Goal: Transaction & Acquisition: Book appointment/travel/reservation

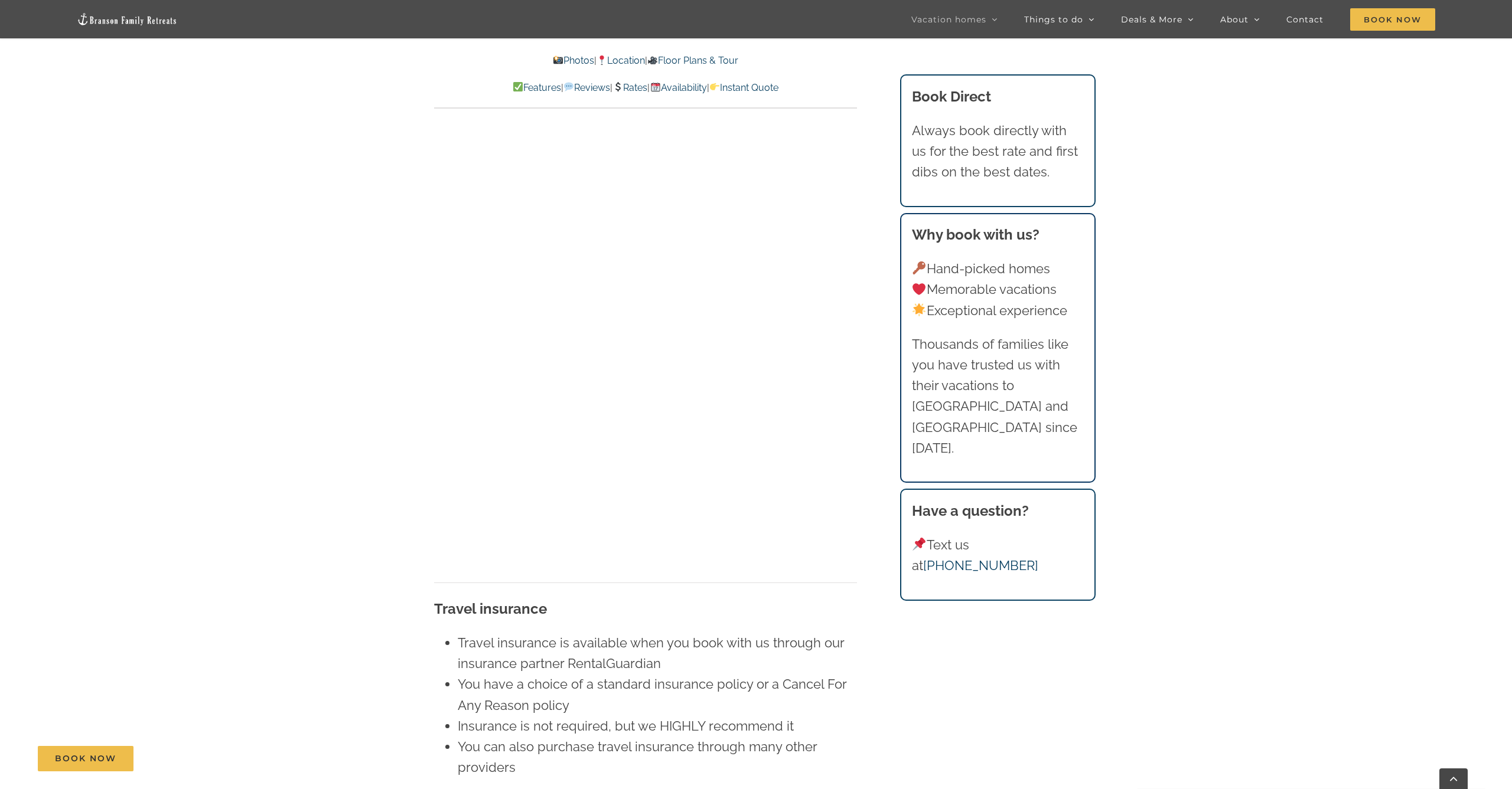
scroll to position [7319, 0]
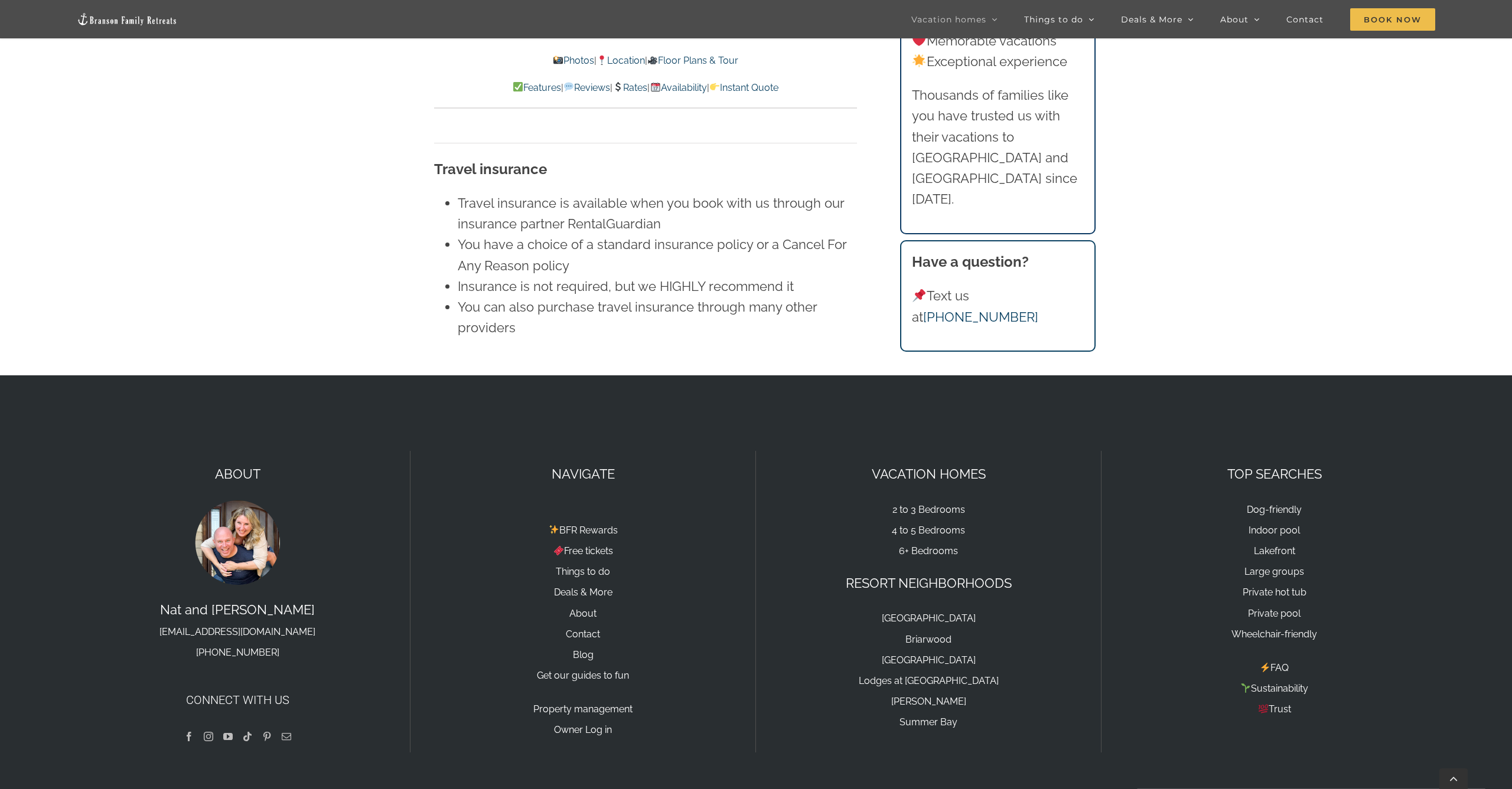
scroll to position [7761, 0]
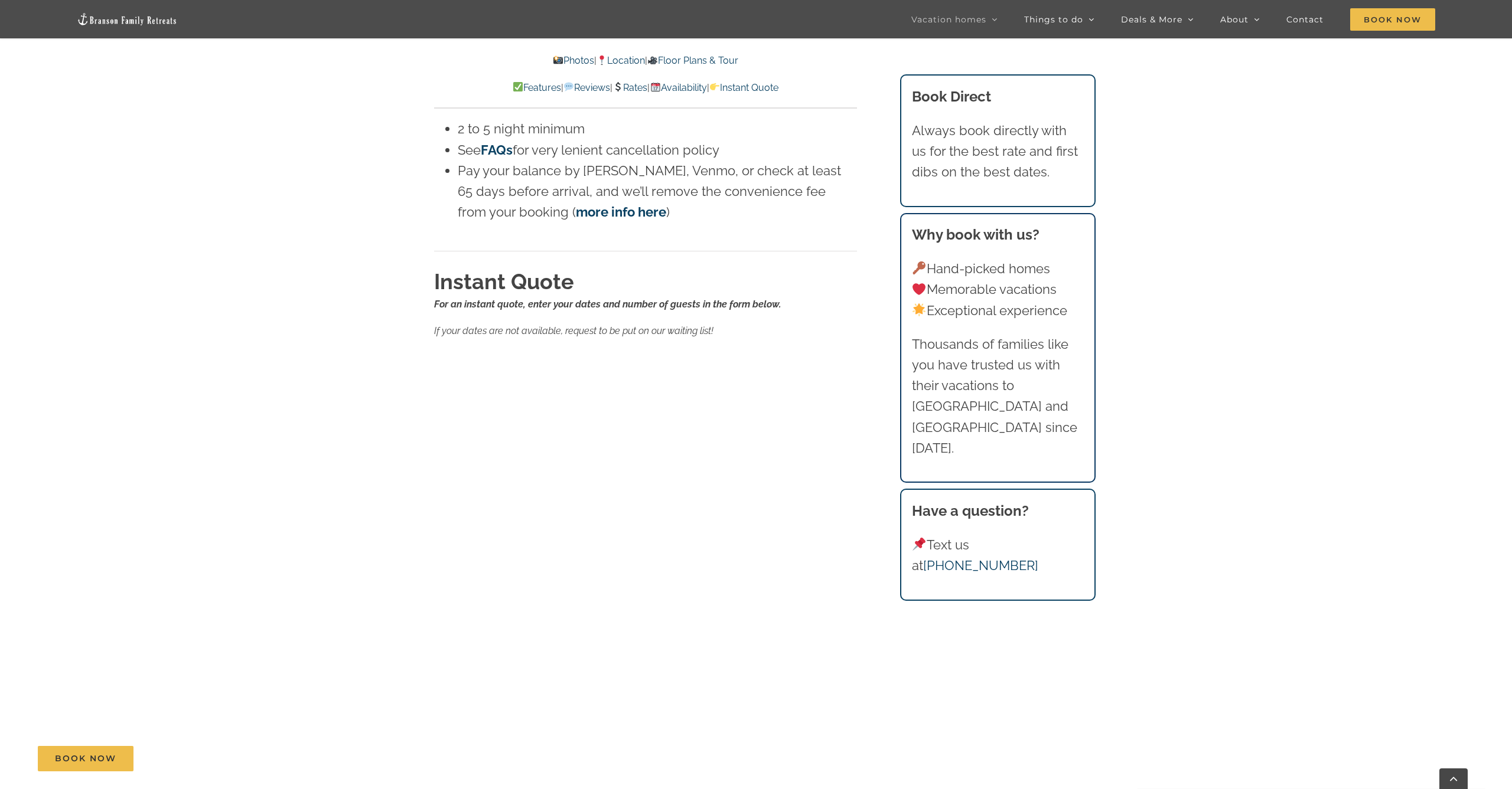
scroll to position [7121, 0]
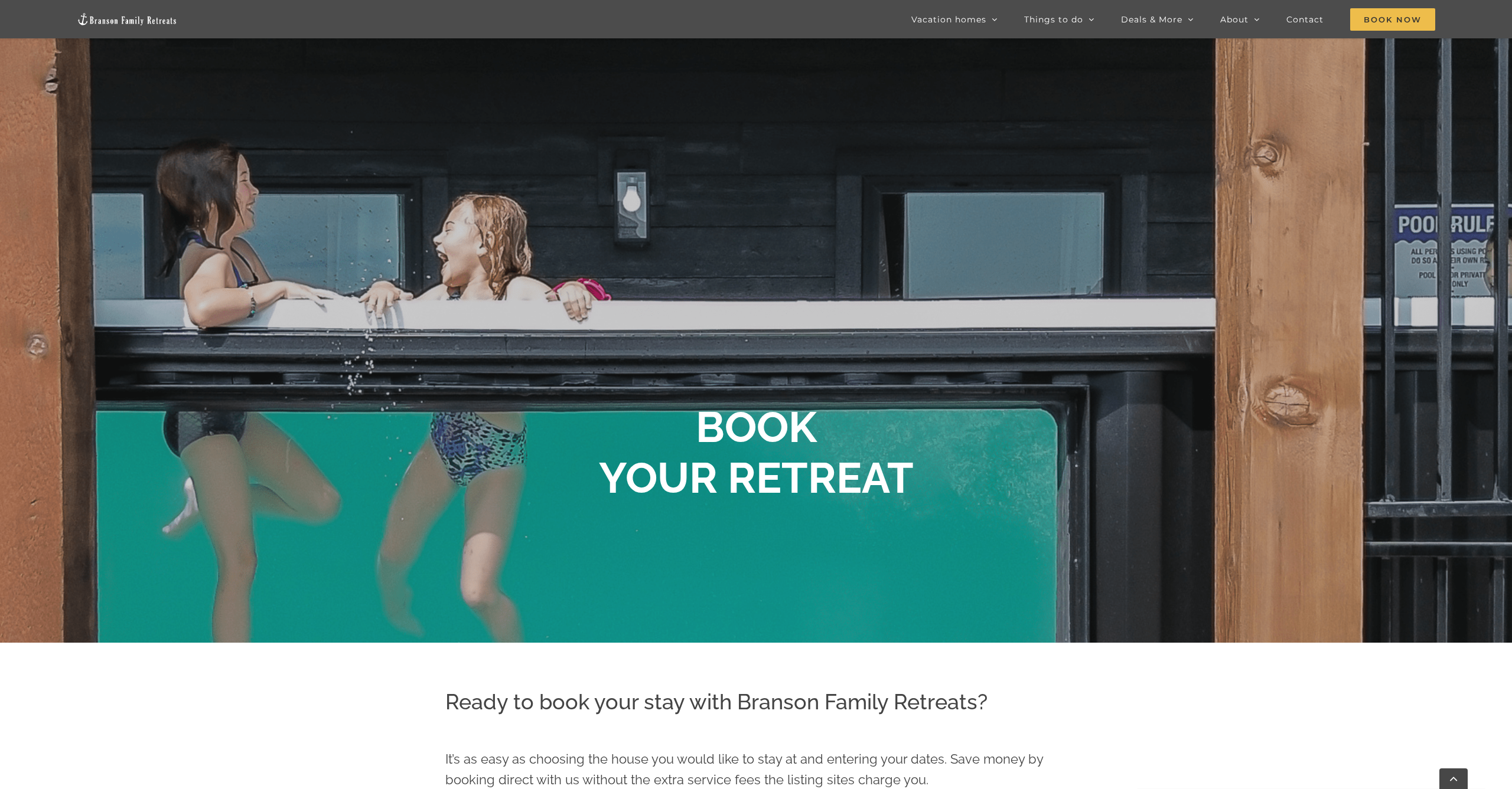
scroll to position [179, 0]
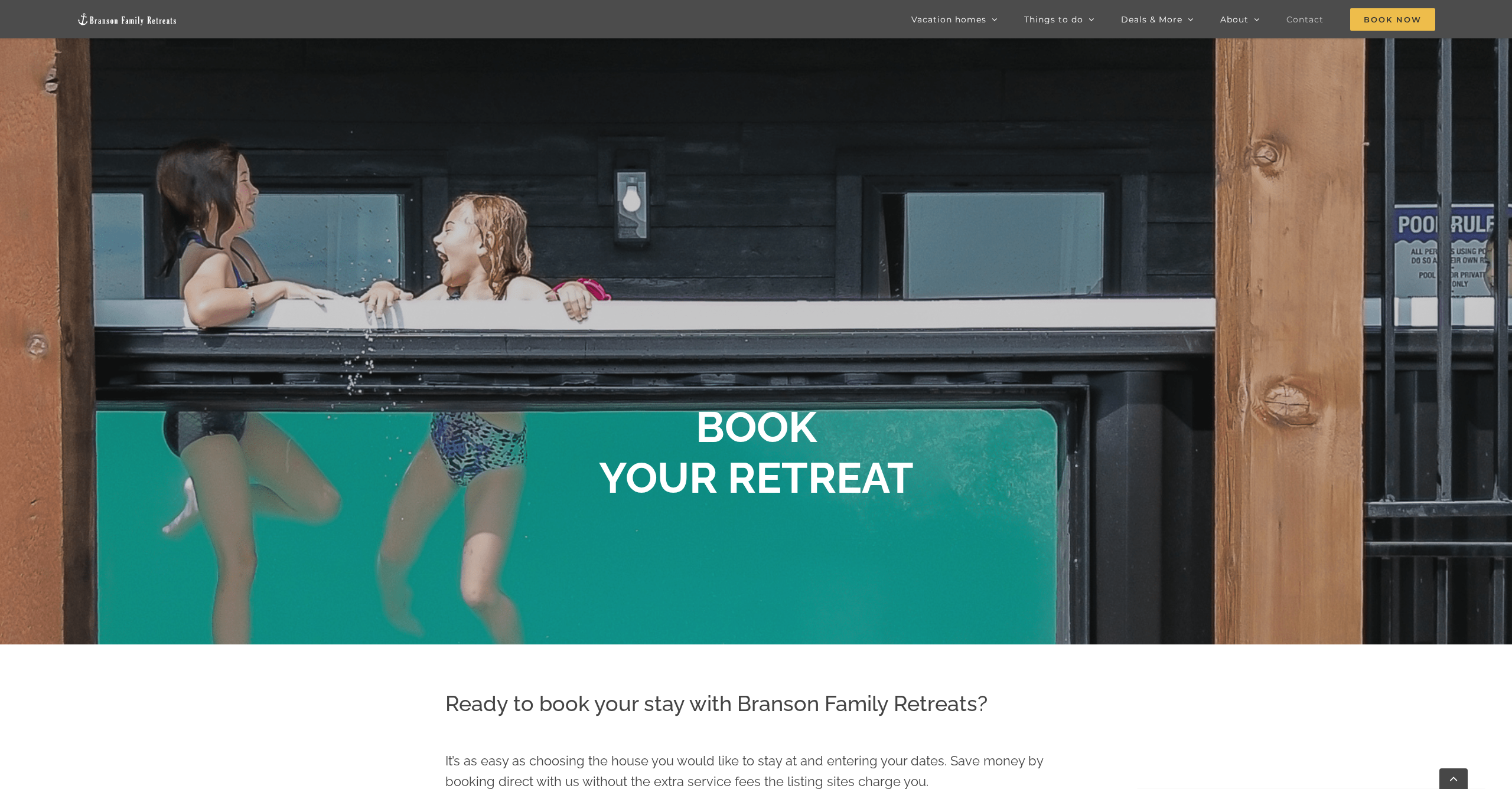
click at [1311, 17] on span "Contact" at bounding box center [1305, 20] width 37 height 8
